Goal: Transaction & Acquisition: Purchase product/service

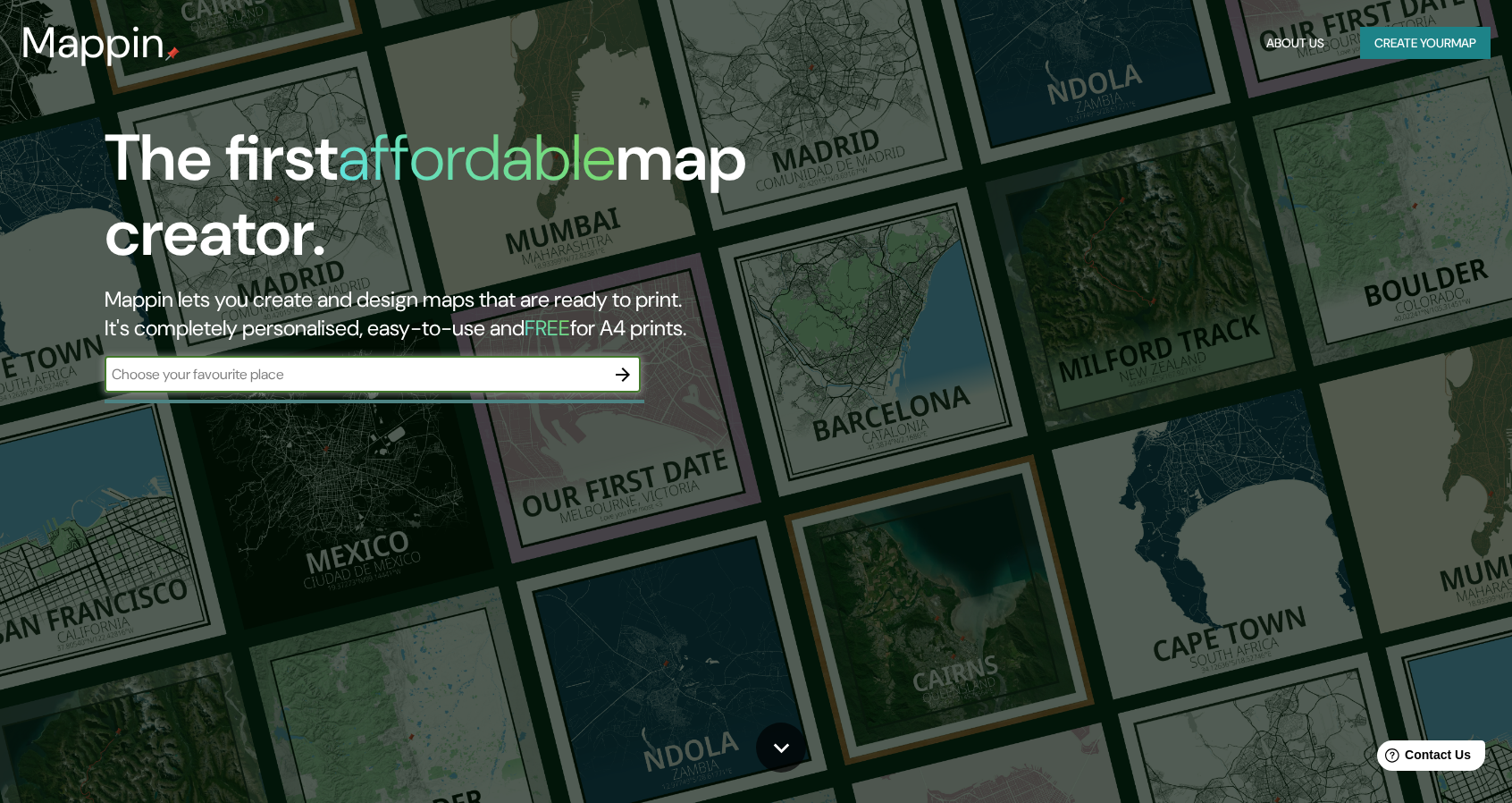
click at [390, 373] on input "text" at bounding box center [355, 374] width 501 height 21
type input "[GEOGRAPHIC_DATA]"
click at [620, 376] on icon "button" at bounding box center [623, 375] width 22 height 22
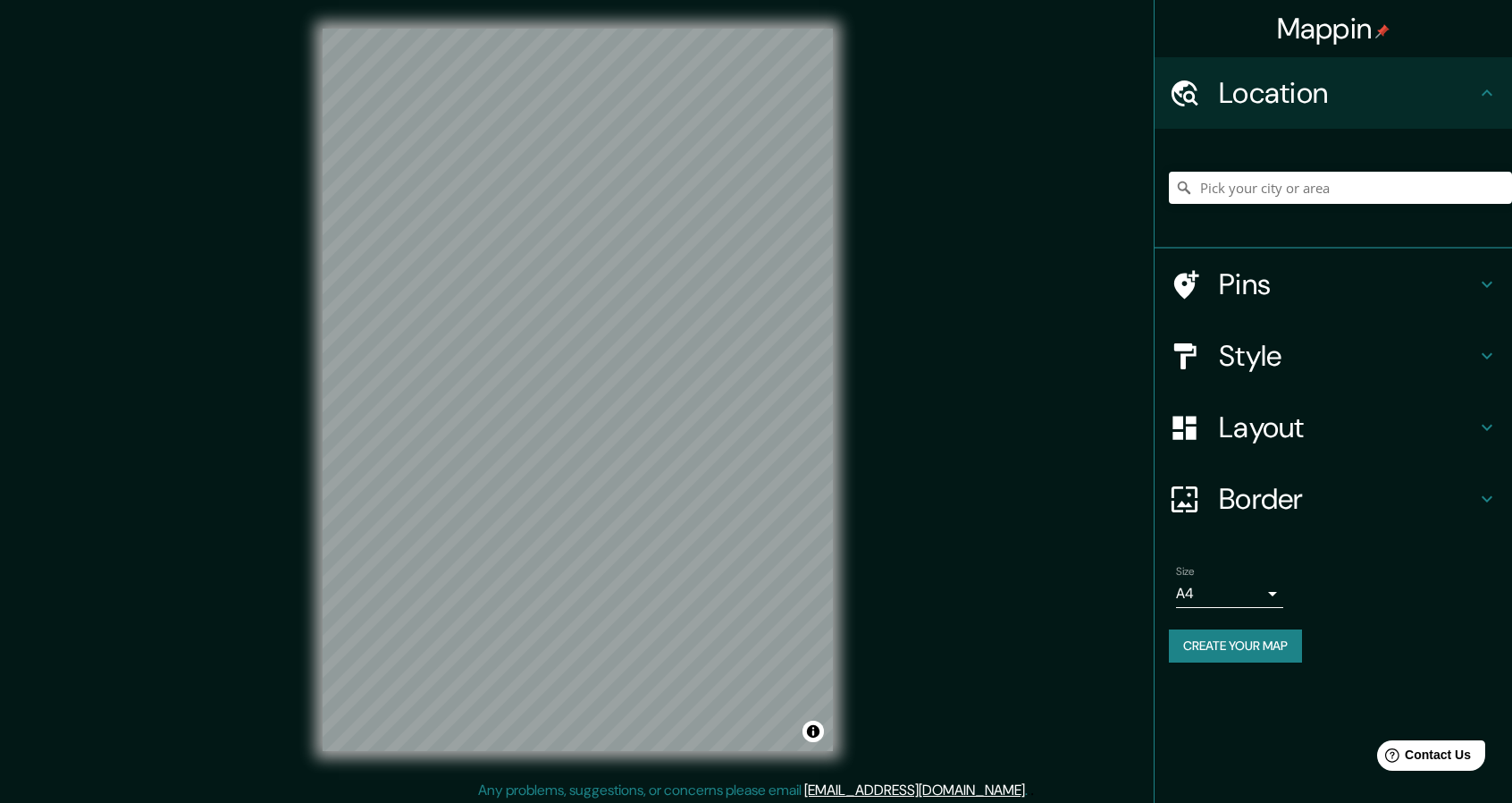
click at [1372, 275] on h4 "Pins" at bounding box center [1348, 284] width 257 height 36
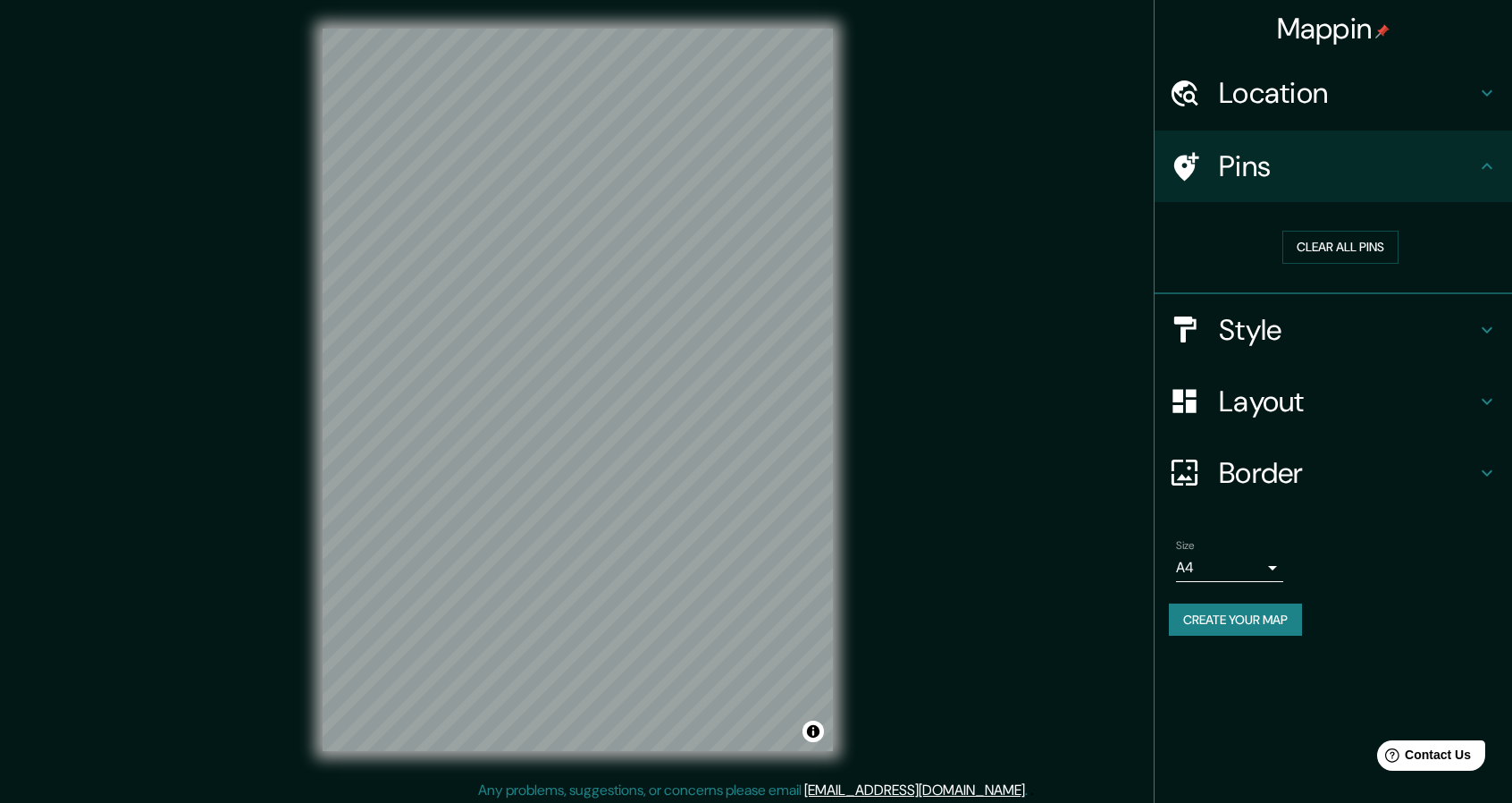
click at [1402, 337] on h4 "Style" at bounding box center [1348, 329] width 257 height 36
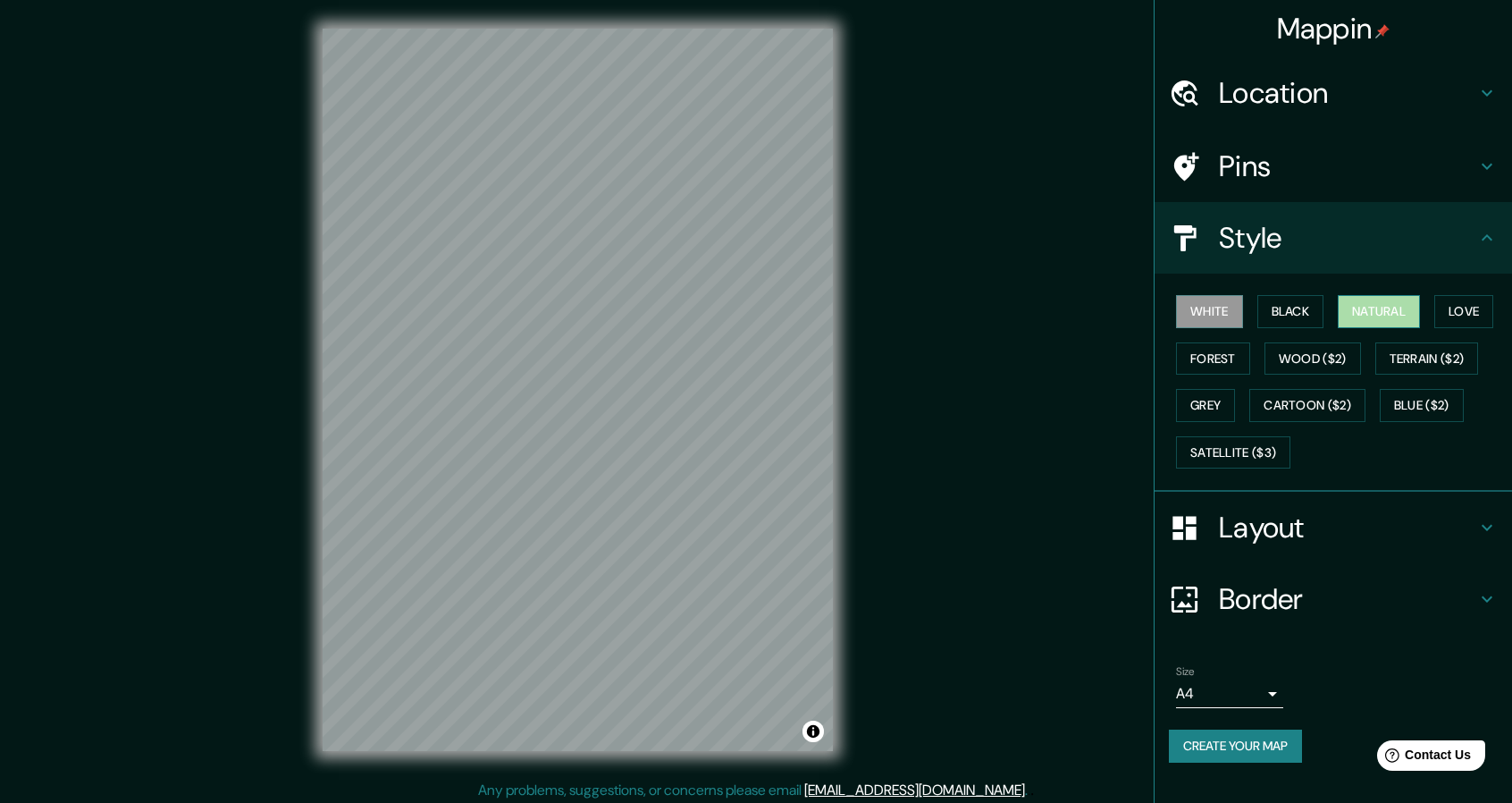
click at [1383, 325] on button "Natural" at bounding box center [1379, 311] width 82 height 33
click at [1486, 318] on button "Love" at bounding box center [1464, 311] width 59 height 33
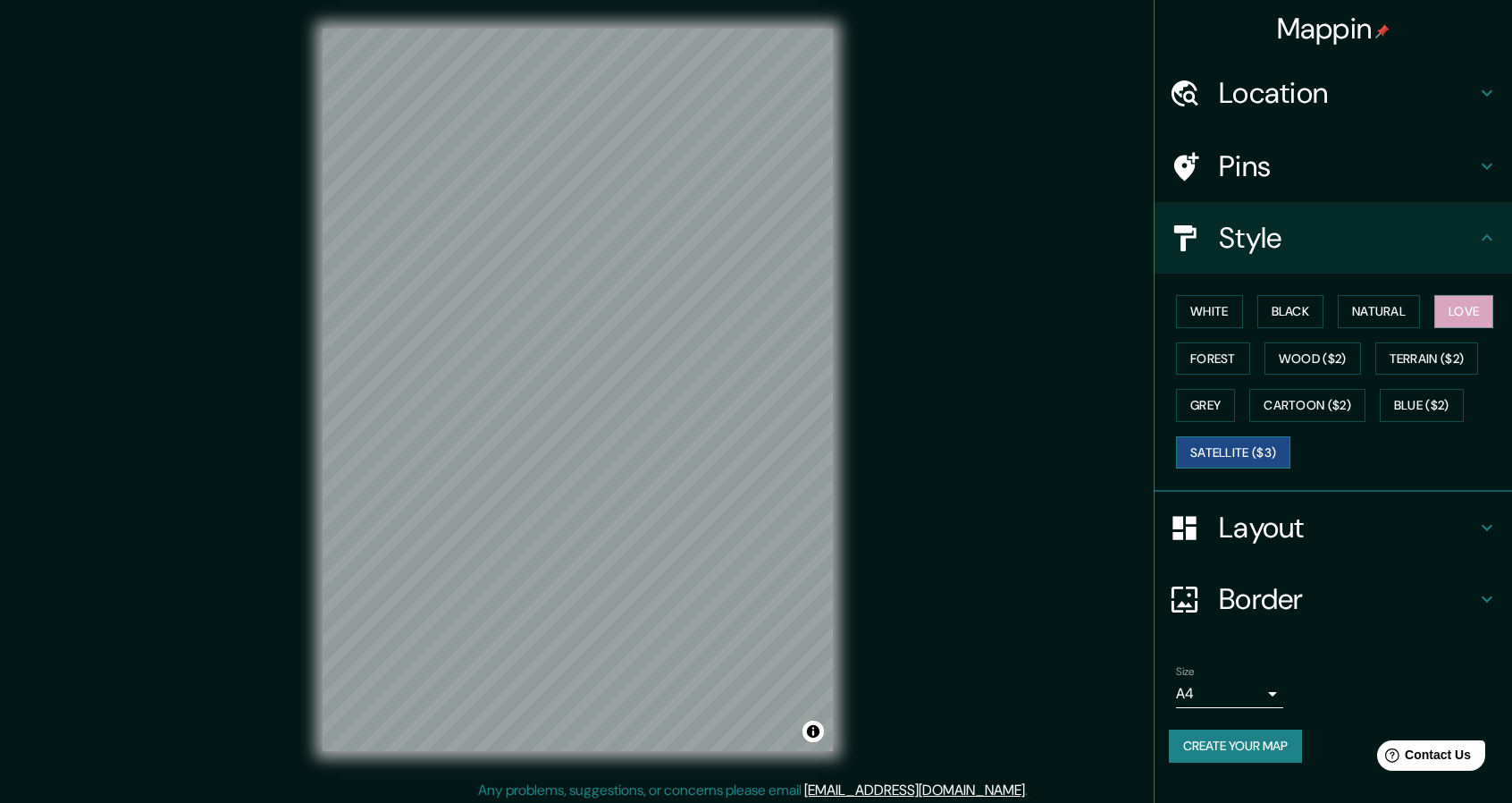
click at [1271, 444] on button "Satellite ($3)" at bounding box center [1233, 453] width 114 height 33
click at [1391, 420] on div "White Black Natural Love Forest Wood ($2) Terrain ($2) Grey Cartoon ($2) Blue (…" at bounding box center [1341, 382] width 343 height 188
click at [1409, 411] on button "Blue ($2)" at bounding box center [1422, 405] width 84 height 33
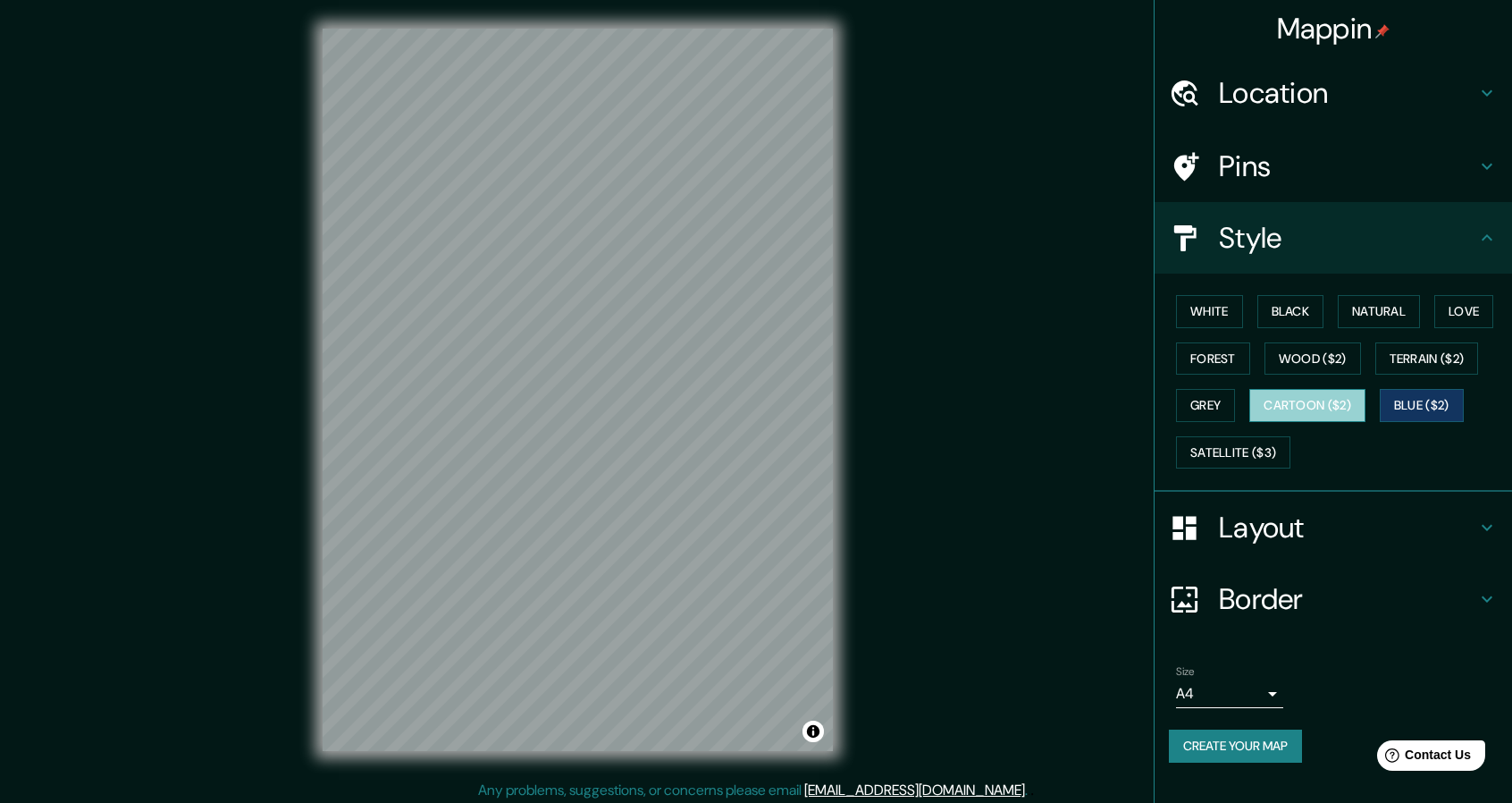
click at [1311, 409] on button "Cartoon ($2)" at bounding box center [1307, 405] width 116 height 33
click at [1205, 409] on button "Grey" at bounding box center [1206, 405] width 59 height 33
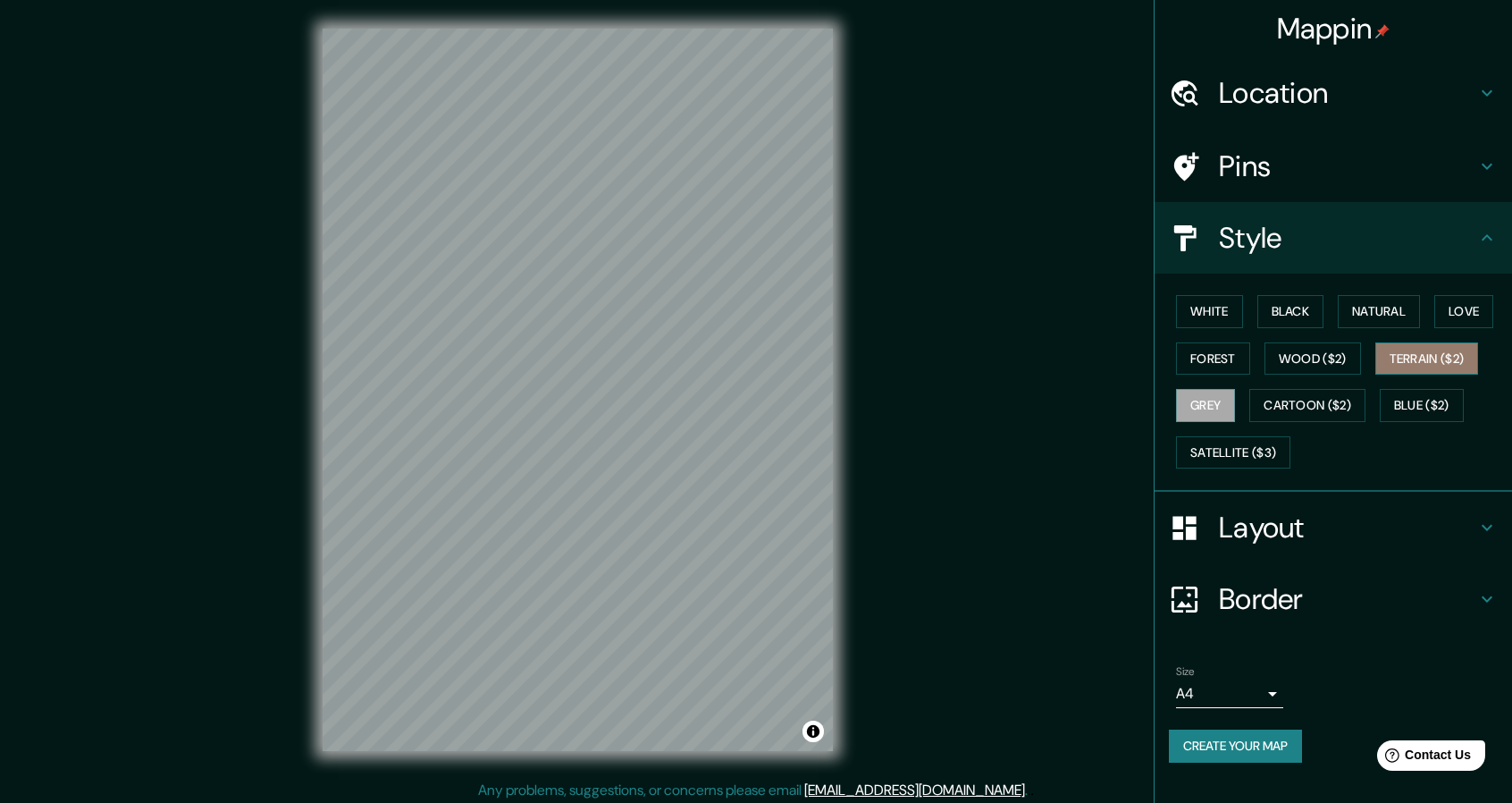
click at [1424, 351] on button "Terrain ($2)" at bounding box center [1427, 359] width 104 height 33
click at [1325, 357] on button "Wood ($2)" at bounding box center [1313, 359] width 97 height 33
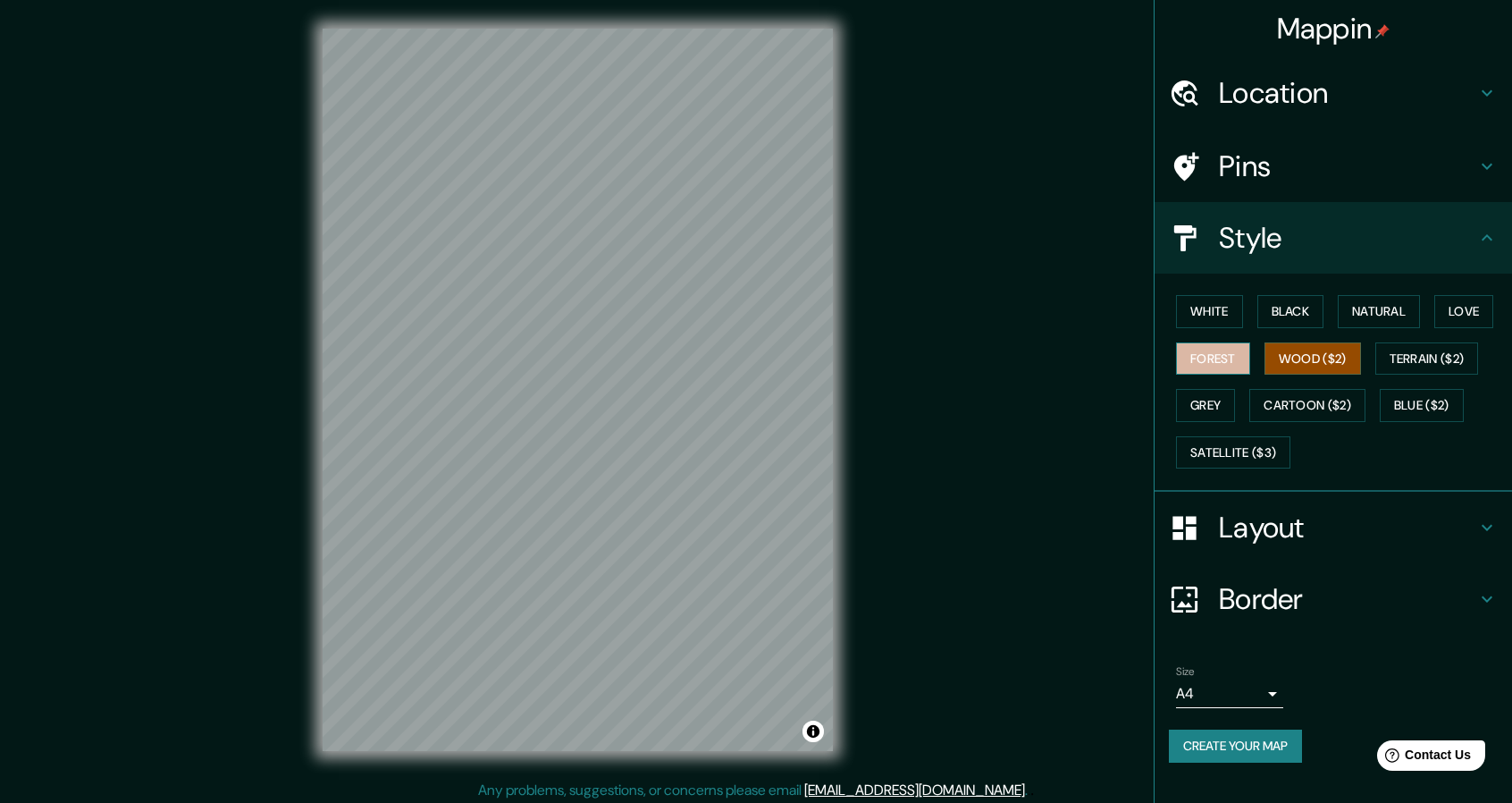
click at [1223, 367] on button "Forest" at bounding box center [1213, 359] width 74 height 33
click at [1381, 303] on button "Natural" at bounding box center [1379, 311] width 82 height 33
